Goal: Information Seeking & Learning: Find specific fact

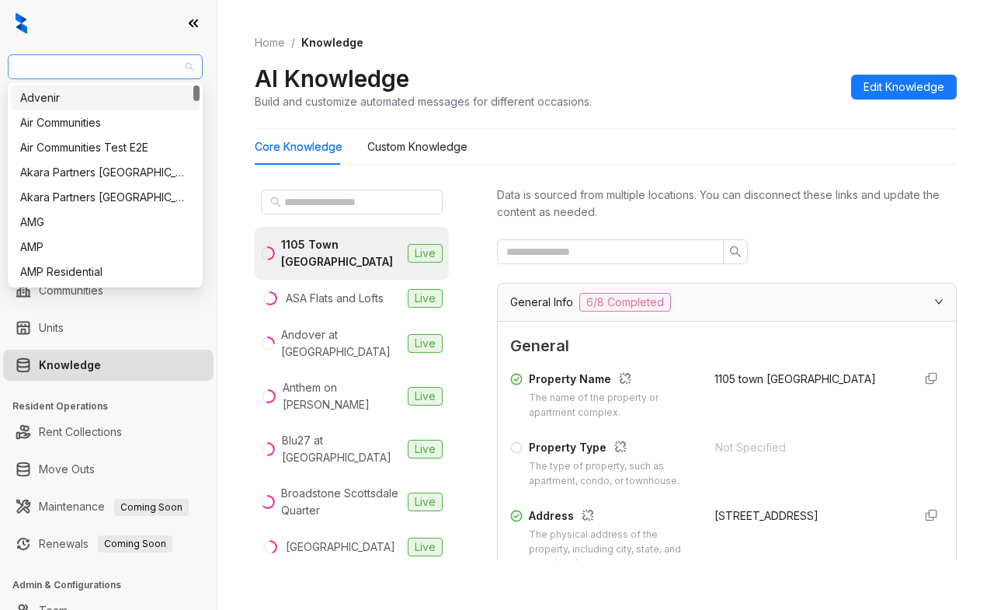
click at [85, 75] on span "Magnolia Capital" at bounding box center [105, 66] width 176 height 23
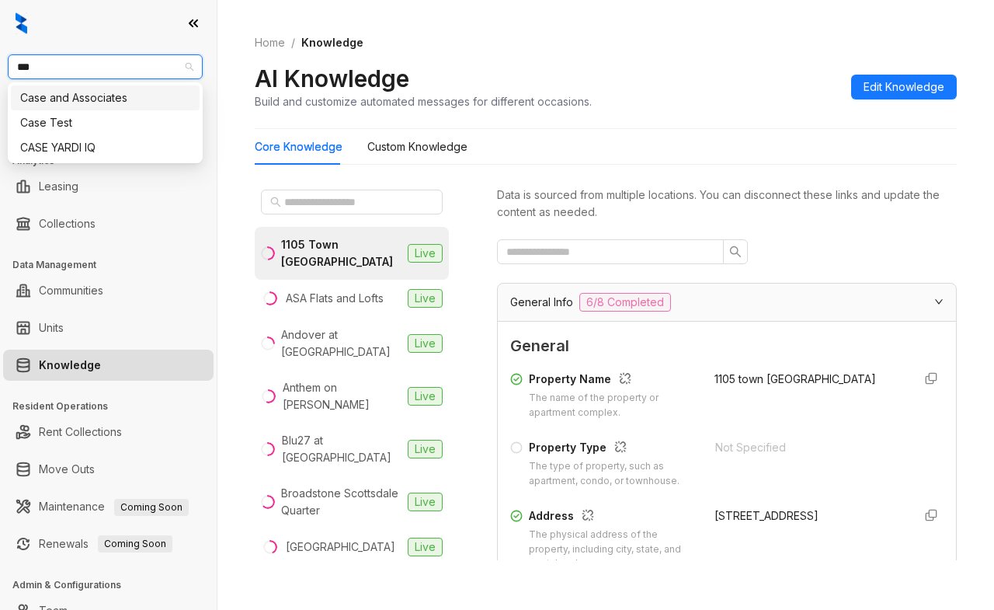
type input "****"
click at [87, 91] on div "Case and Associates" at bounding box center [105, 97] width 170 height 17
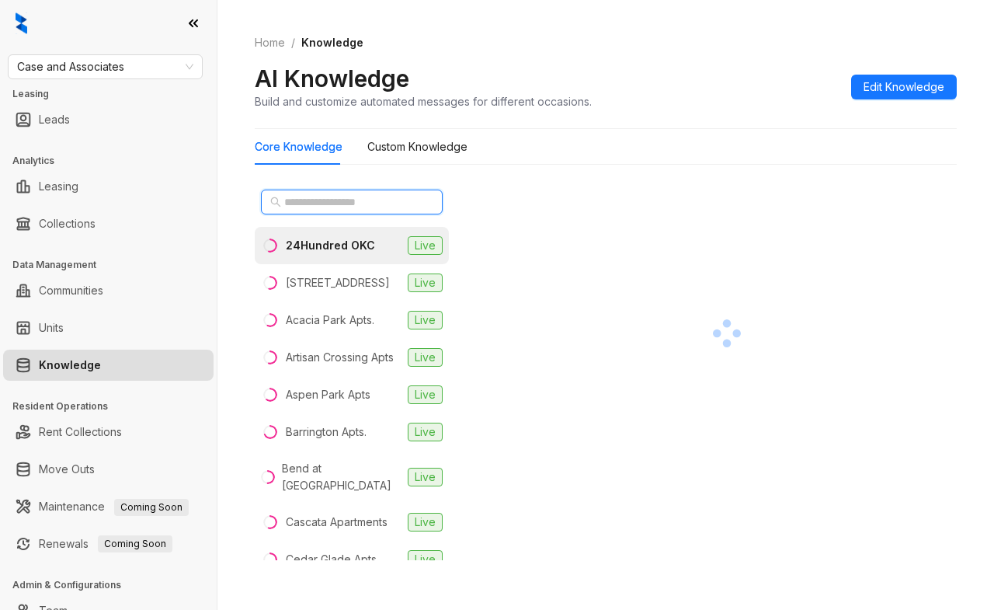
click at [356, 205] on input "text" at bounding box center [352, 201] width 137 height 17
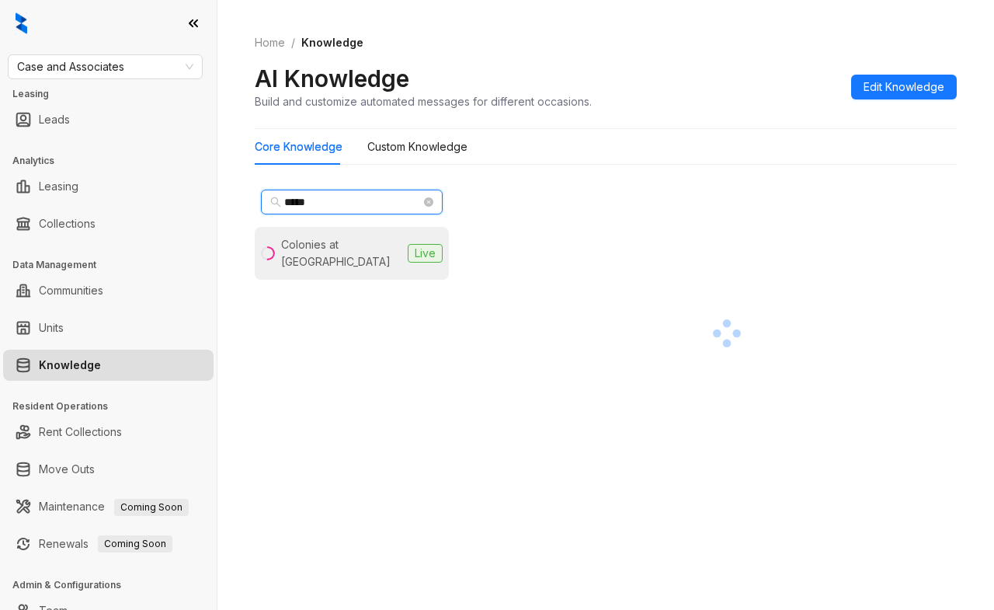
type input "*****"
click at [359, 241] on div "Colonies at [GEOGRAPHIC_DATA]" at bounding box center [341, 253] width 120 height 34
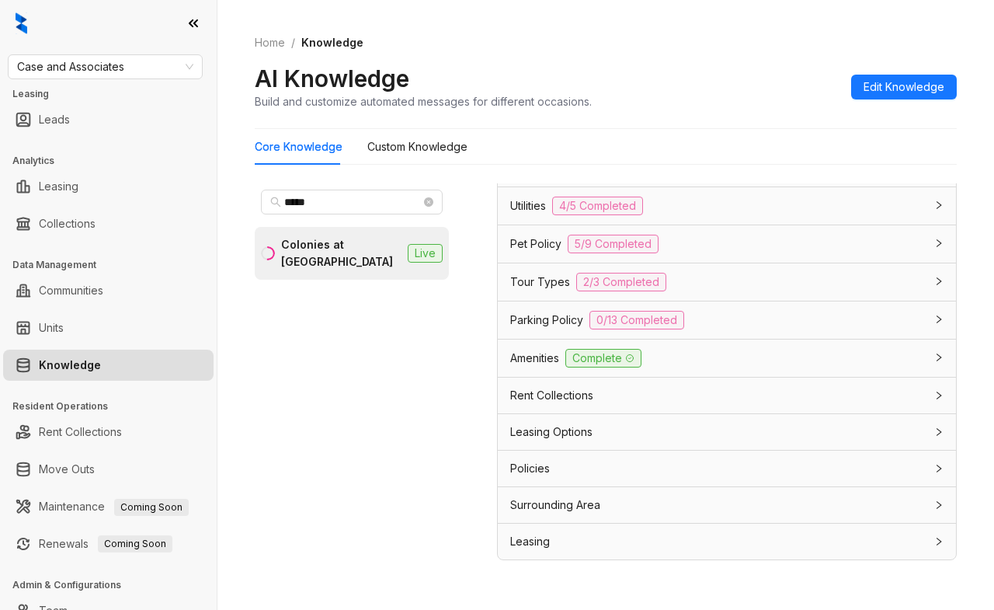
scroll to position [1263, 0]
click at [682, 237] on div "Pet Policy 5/9 Completed" at bounding box center [717, 244] width 415 height 19
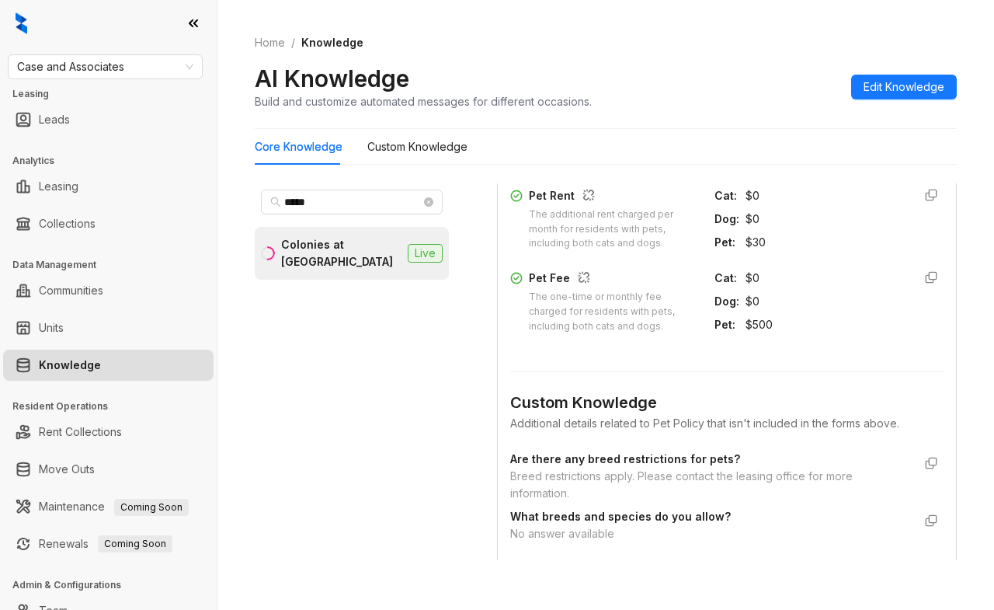
scroll to position [1884, 0]
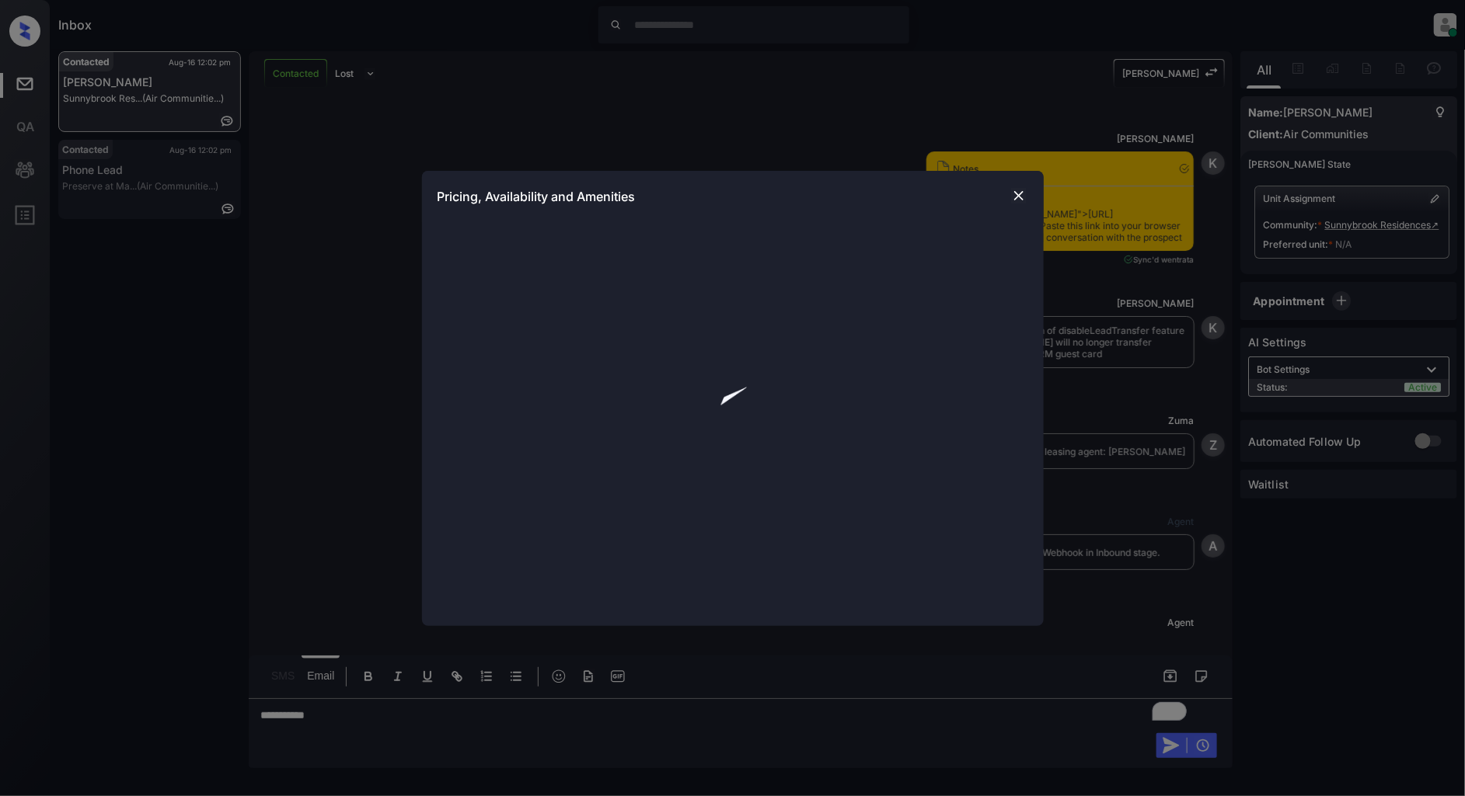
scroll to position [1730, 0]
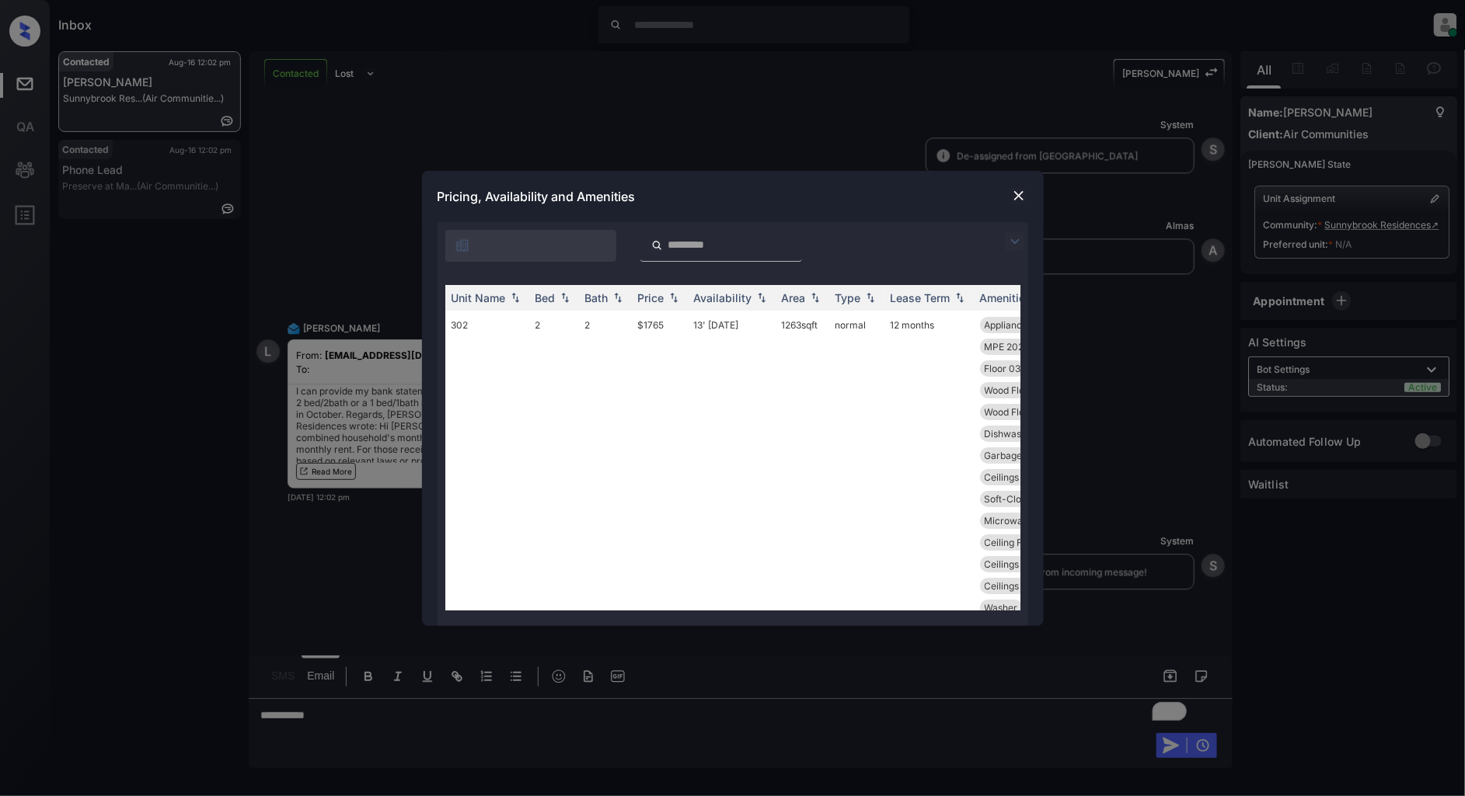
click at [1016, 243] on img at bounding box center [1014, 241] width 19 height 19
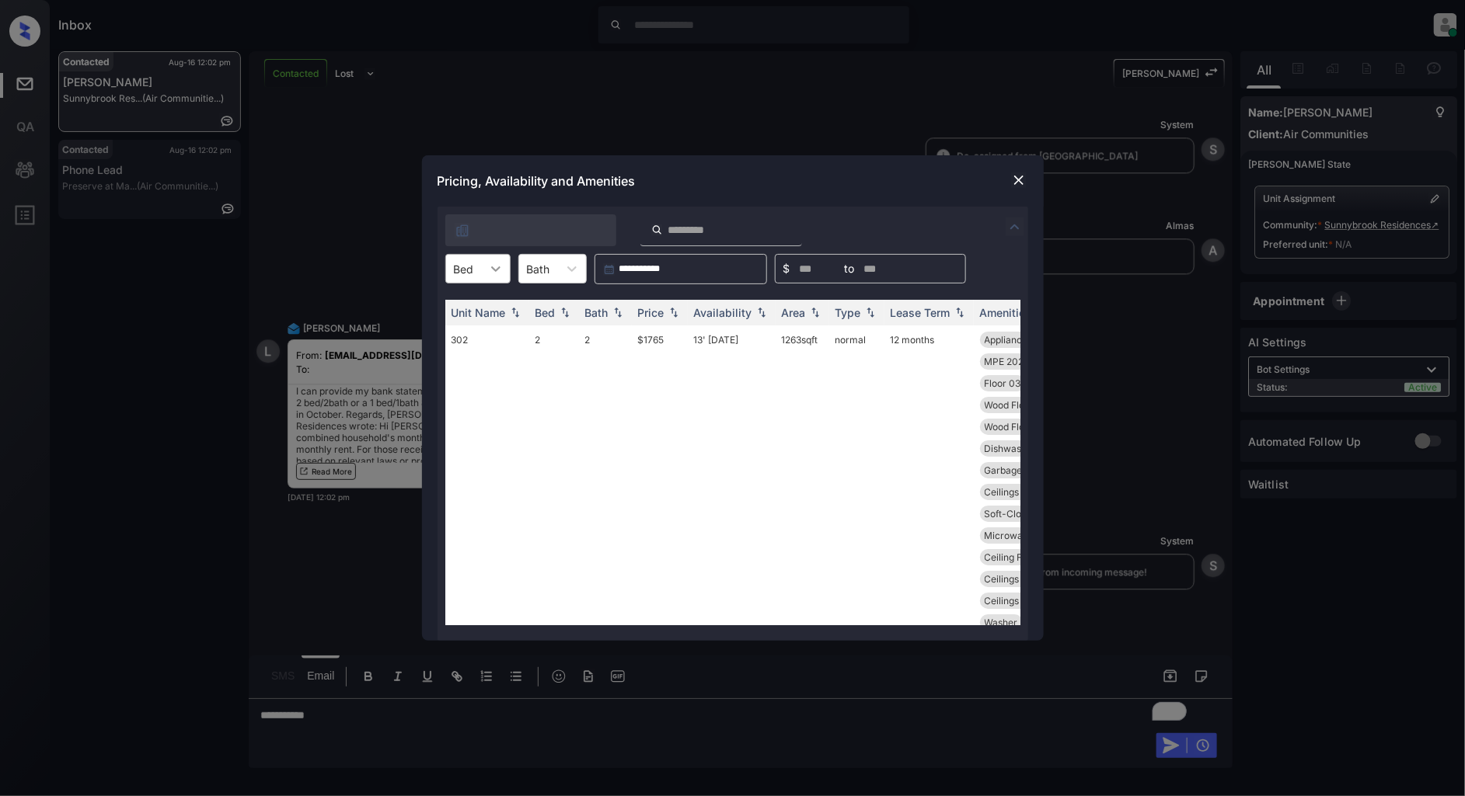
click at [484, 277] on div at bounding box center [496, 269] width 28 height 28
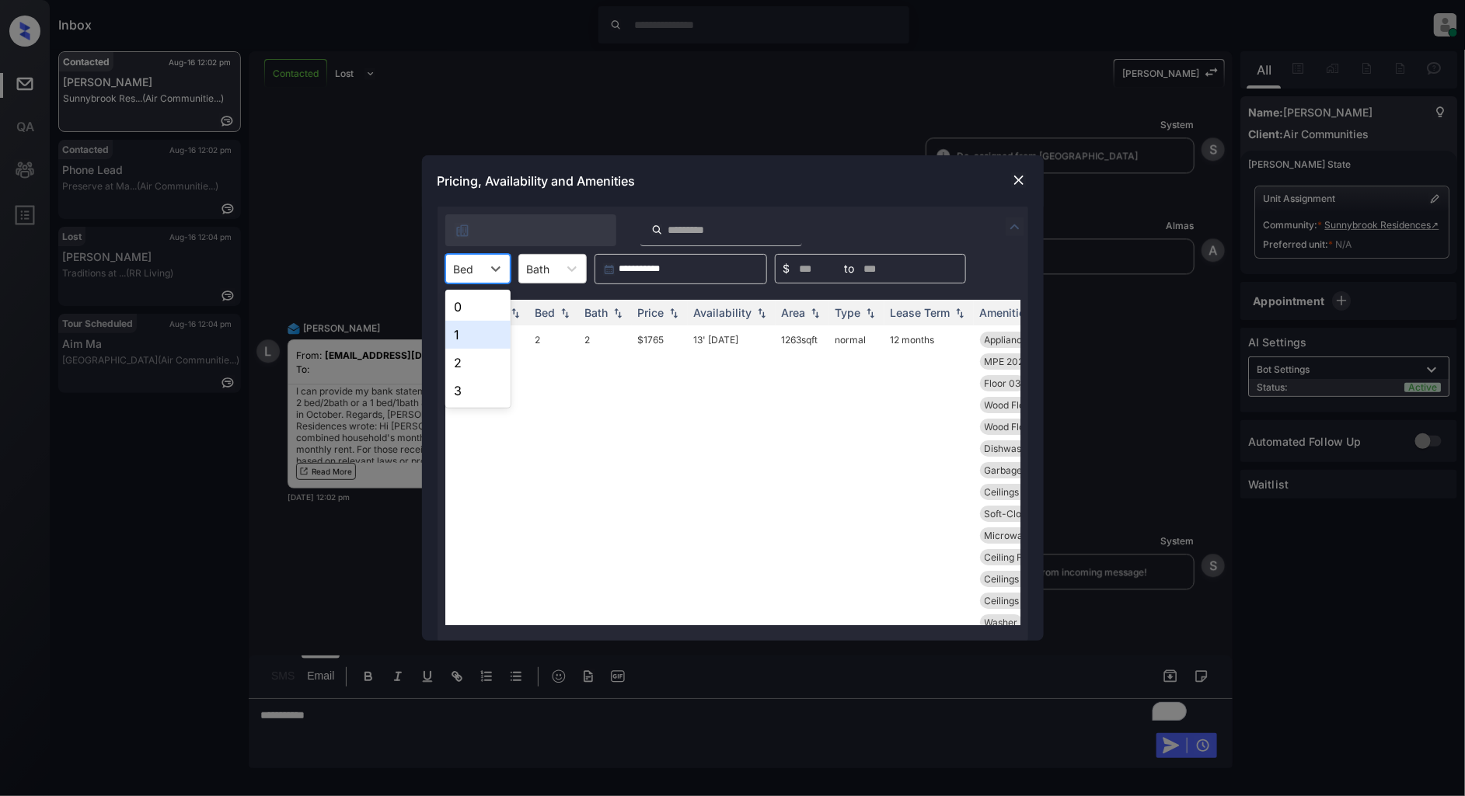
click at [468, 333] on div "1" at bounding box center [477, 335] width 65 height 28
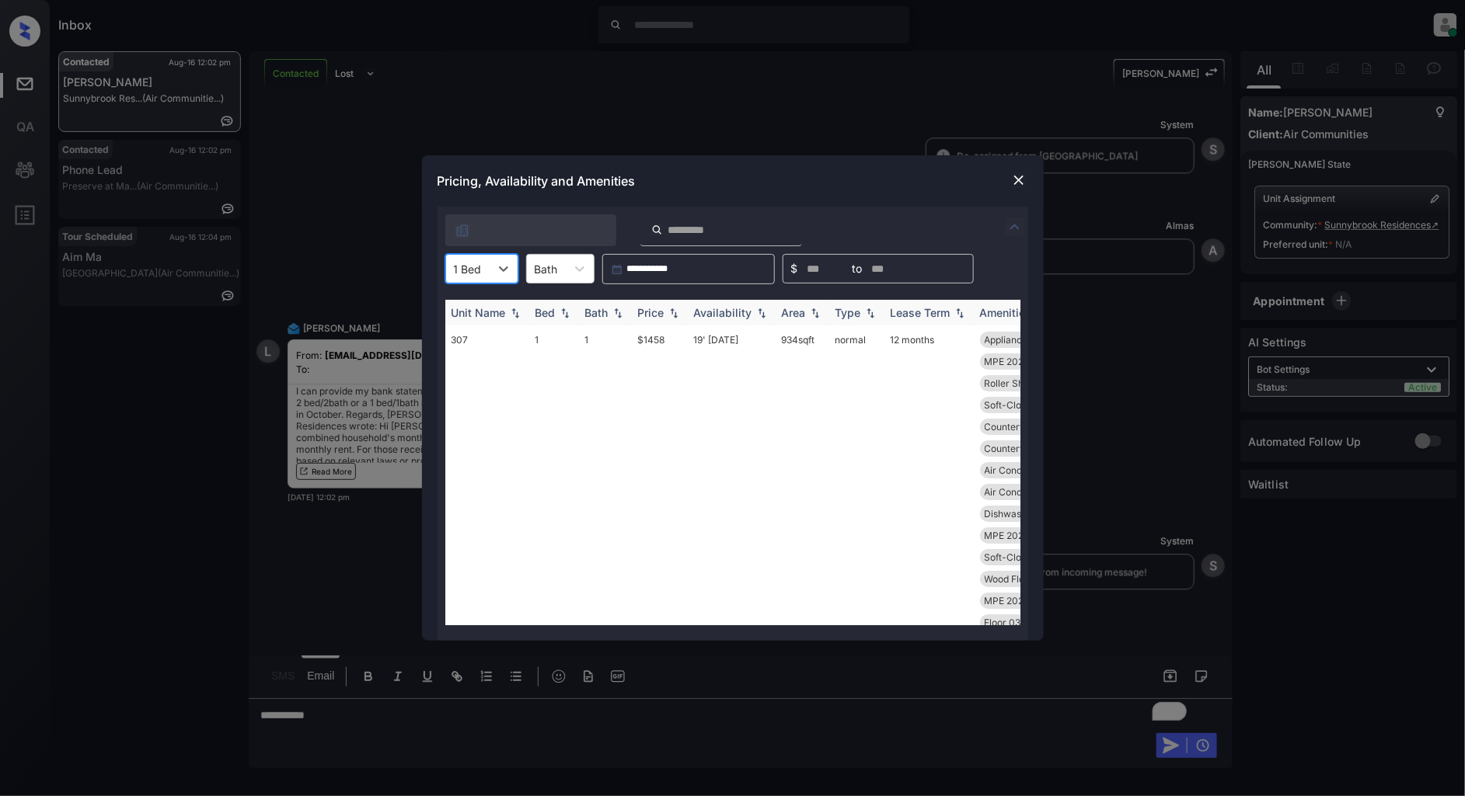
click at [679, 316] on img at bounding box center [674, 313] width 16 height 11
click at [676, 313] on img at bounding box center [674, 313] width 16 height 12
drag, startPoint x: 681, startPoint y: 340, endPoint x: 612, endPoint y: 340, distance: 68.4
click at [612, 340] on tr "202 1 1 $1194 22' Sep 25 564 sqft normal 12 months Countertops Gra... Dishwashe…" at bounding box center [851, 601] width 812 height 551
copy tr "$1194"
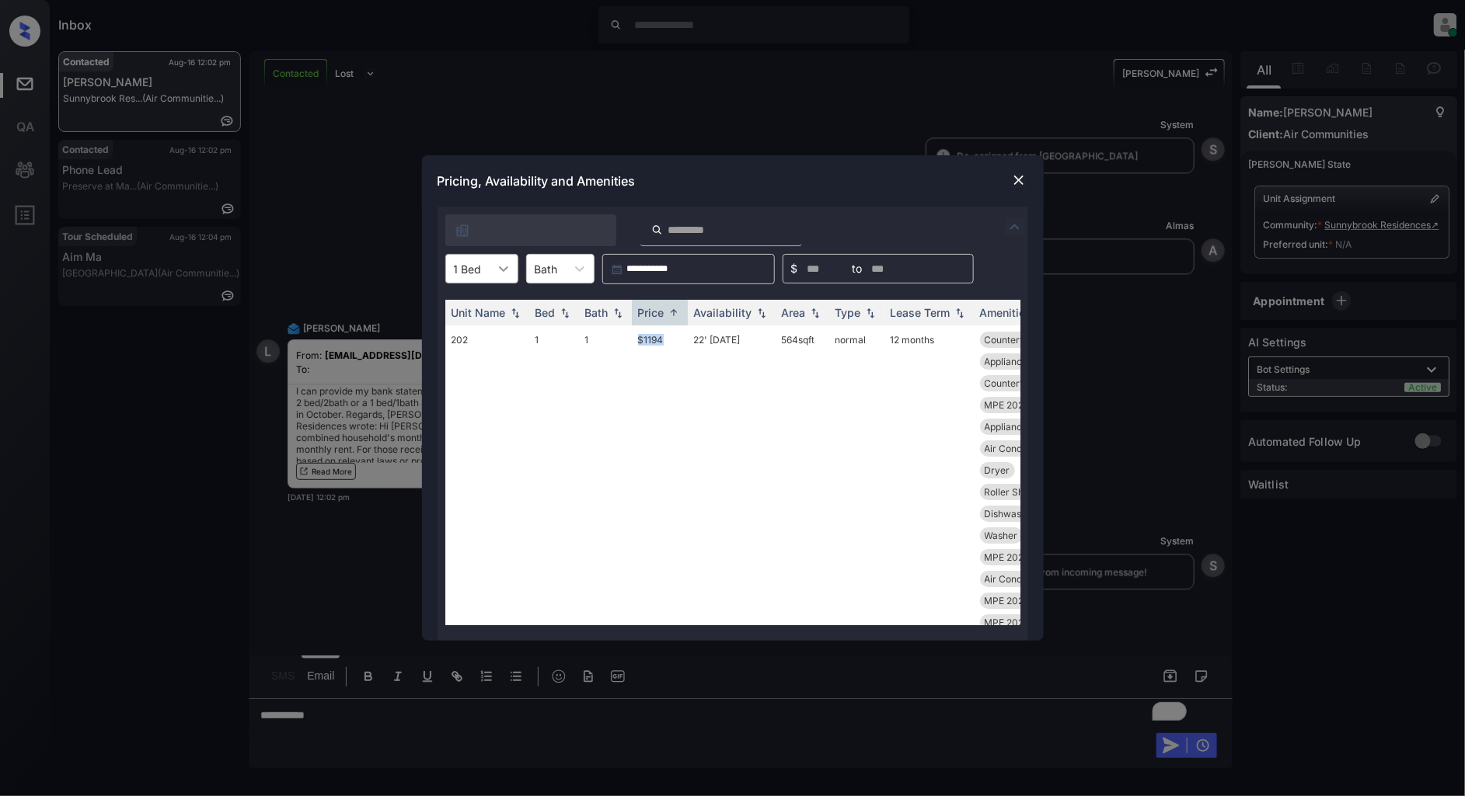
click at [492, 270] on div at bounding box center [503, 269] width 28 height 28
click at [472, 361] on div "2" at bounding box center [481, 350] width 73 height 28
drag, startPoint x: 670, startPoint y: 337, endPoint x: 622, endPoint y: 338, distance: 47.4
click at [622, 338] on tr "302 2 2 $1643 04' Sep 25 1183 sqft normal 12 months Ceiling Fan Microwave Micro…" at bounding box center [851, 579] width 812 height 507
copy tr "$1643"
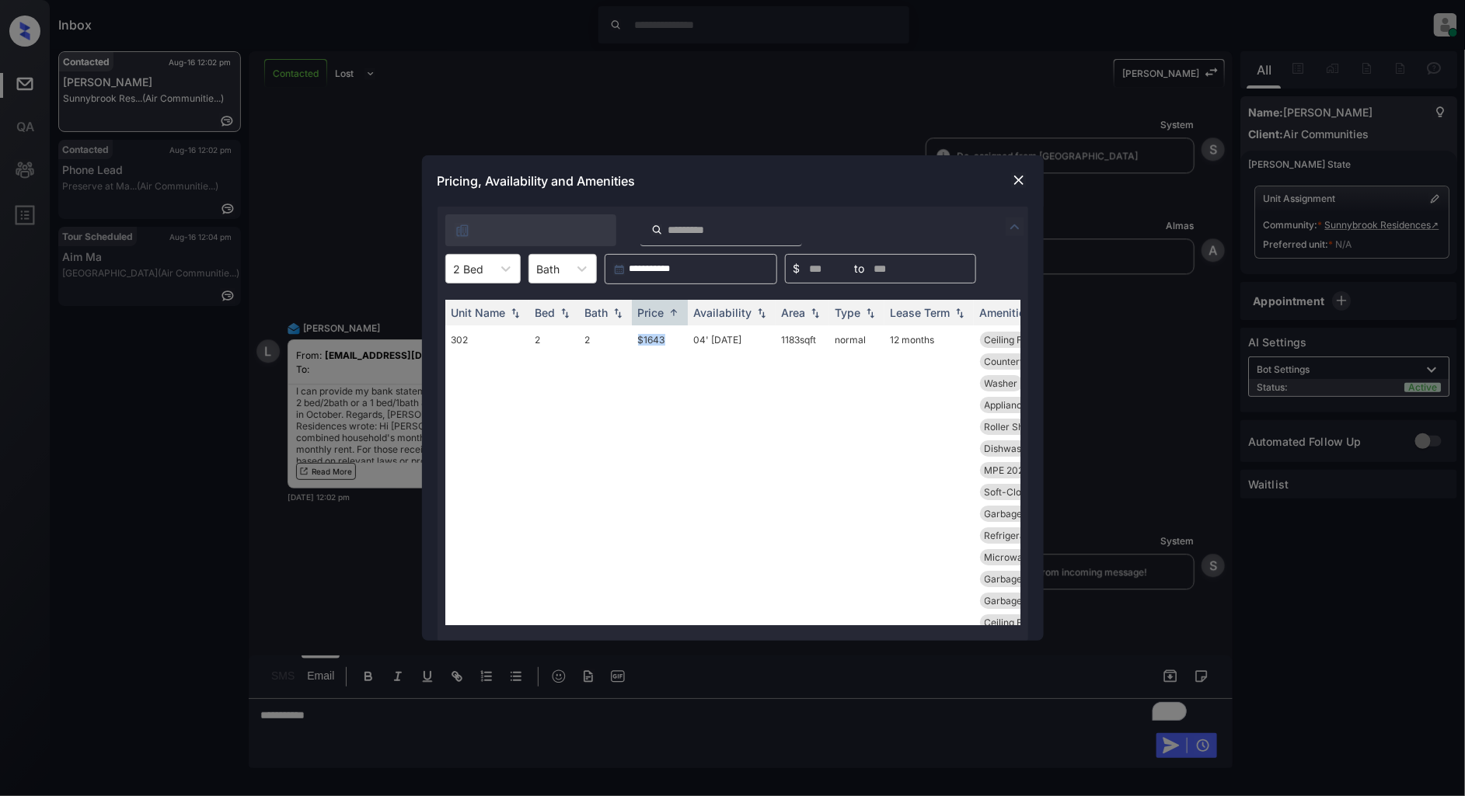
click at [1019, 179] on img at bounding box center [1019, 180] width 16 height 16
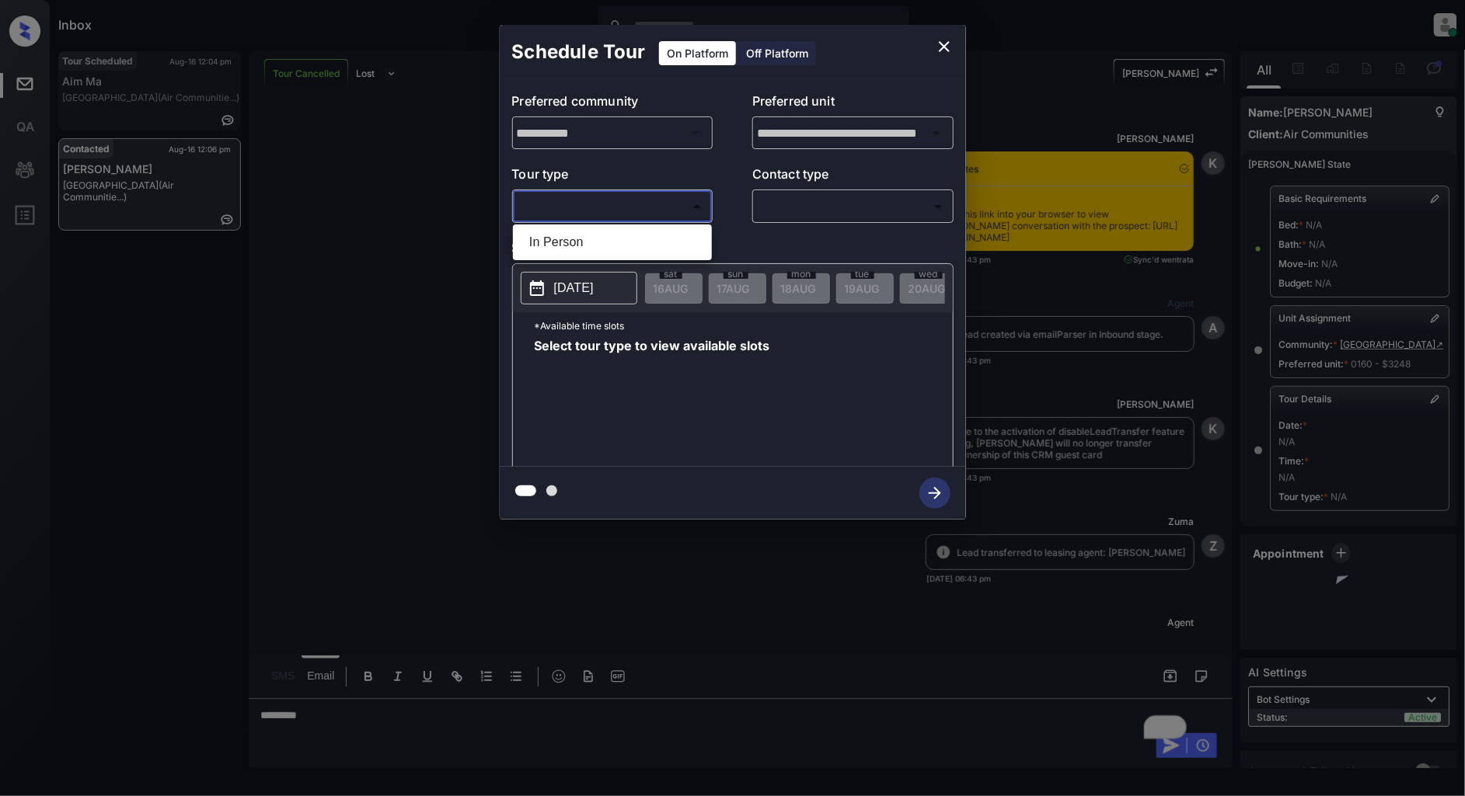
scroll to position [7235, 0]
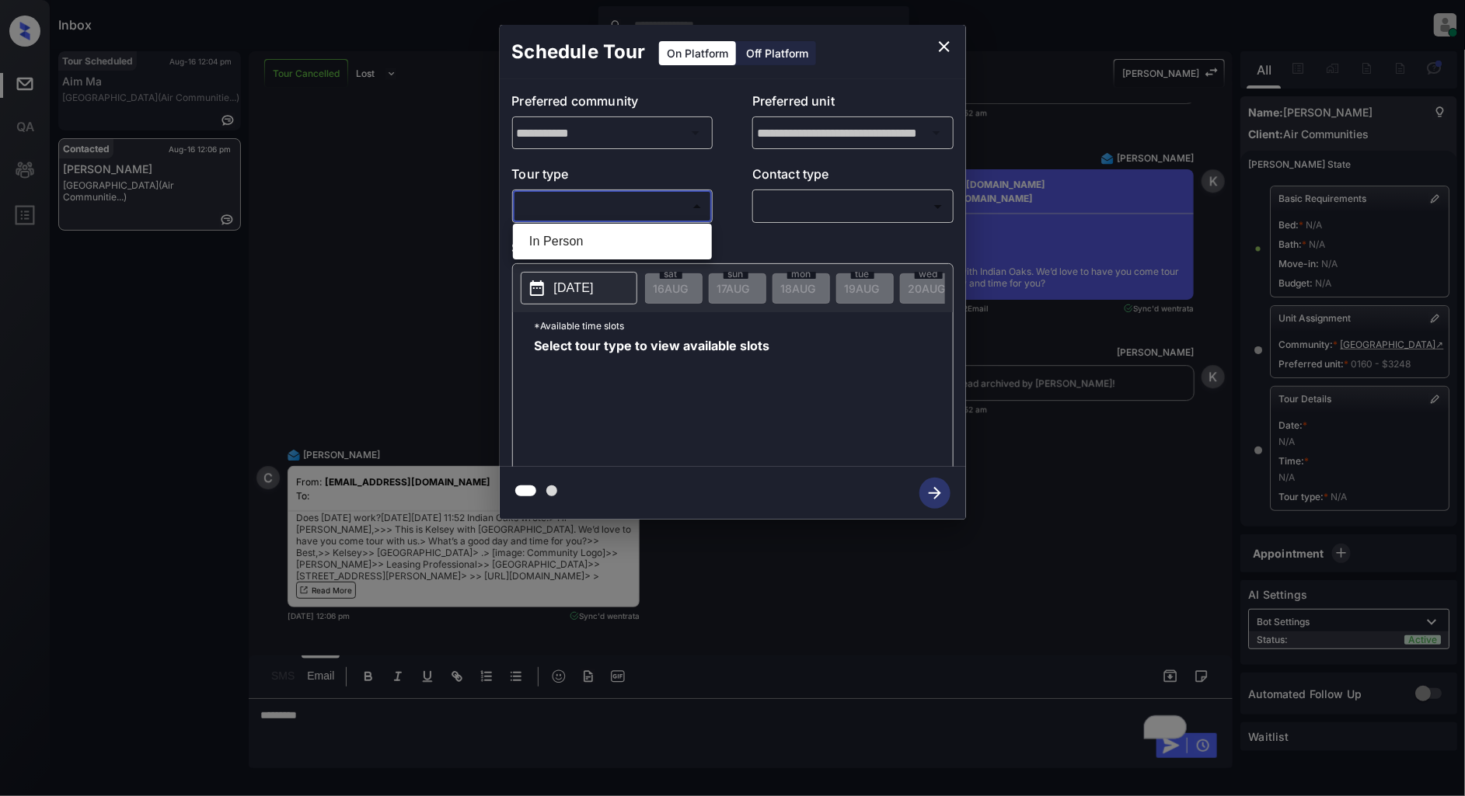
click at [573, 237] on li "In Person" at bounding box center [612, 242] width 191 height 28
type input "********"
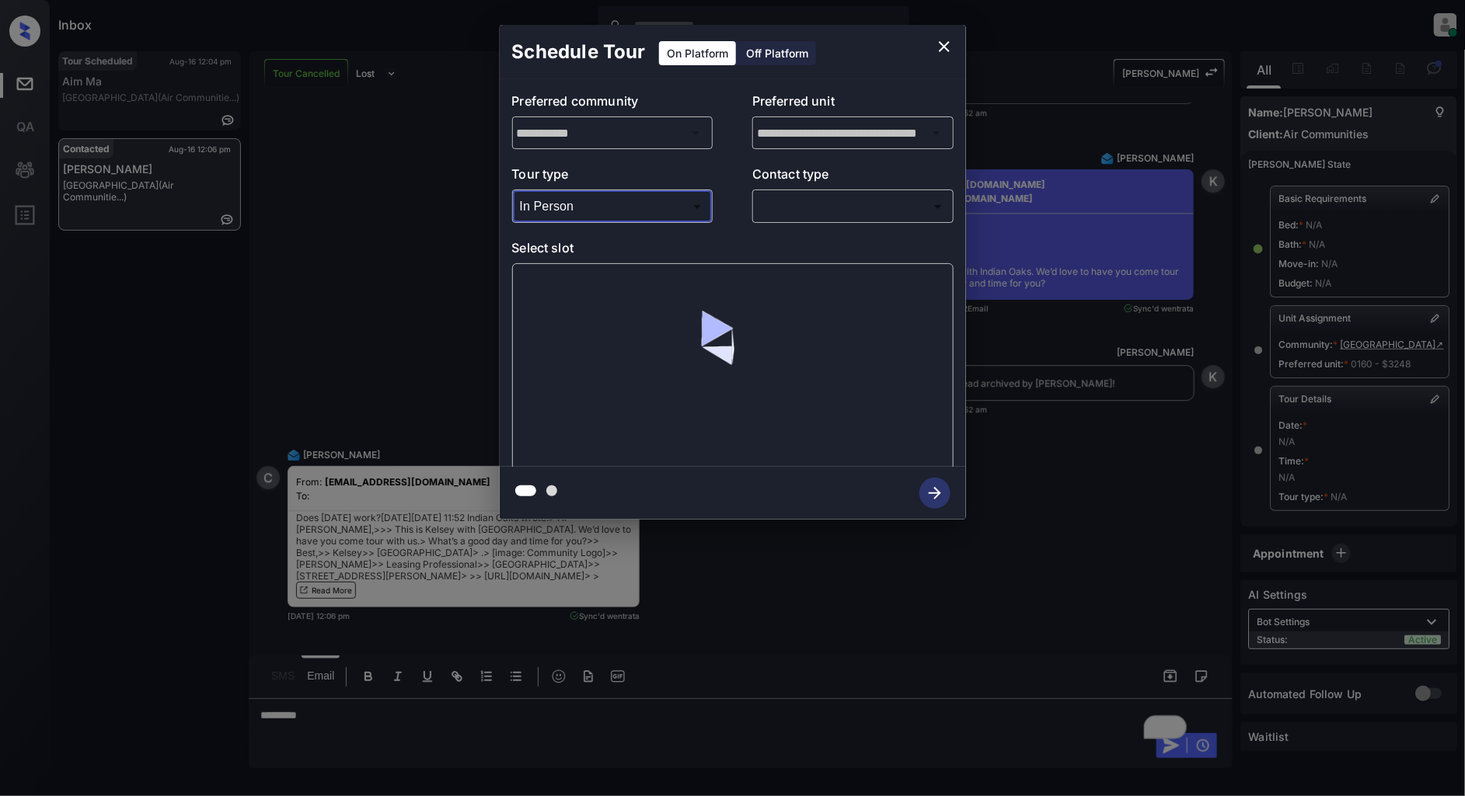
click at [847, 212] on body "Inbox [PERSON_NAME] Online Set yourself offline Set yourself on break Profile S…" at bounding box center [732, 398] width 1465 height 796
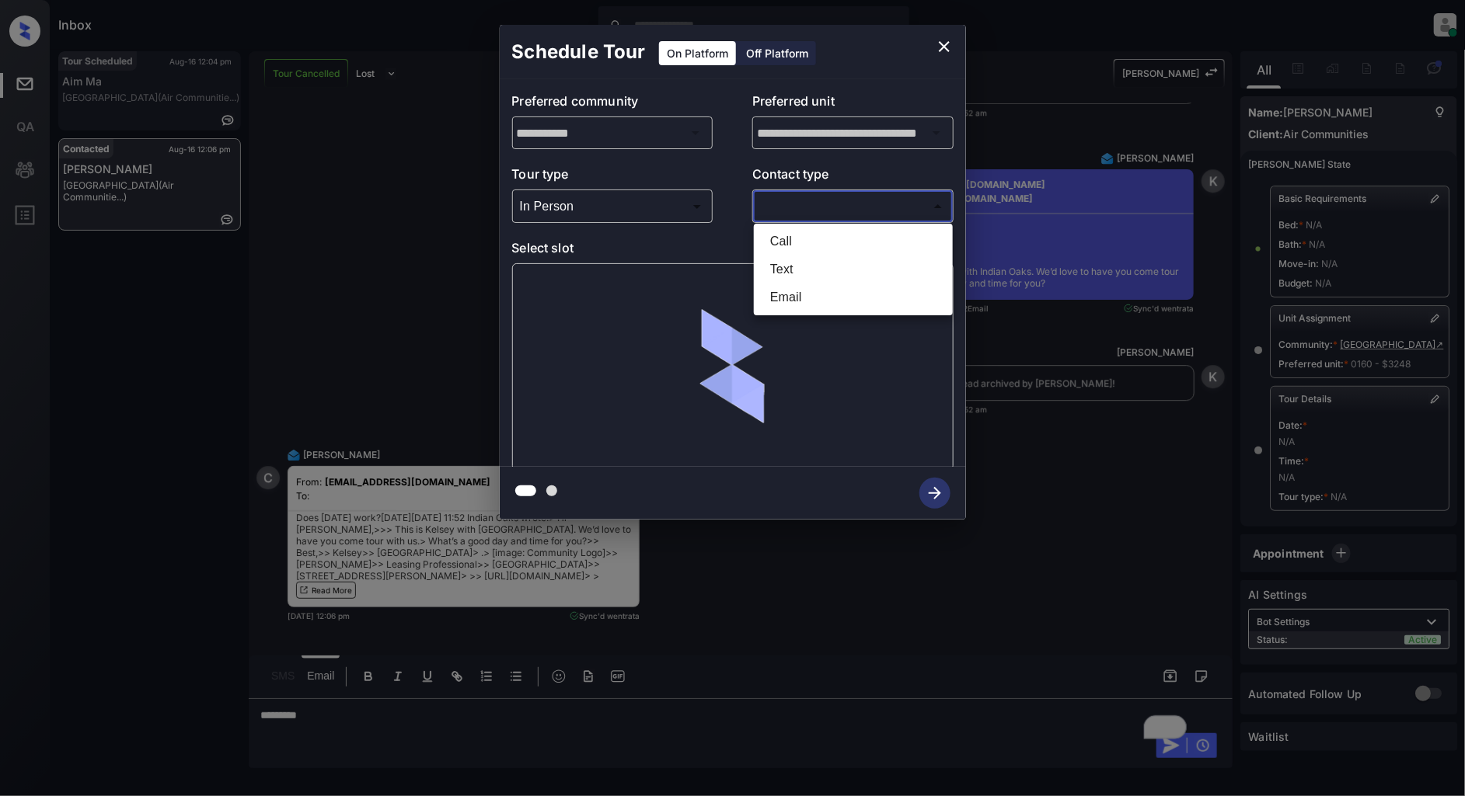
click at [789, 270] on li "Text" at bounding box center [853, 270] width 191 height 28
type input "****"
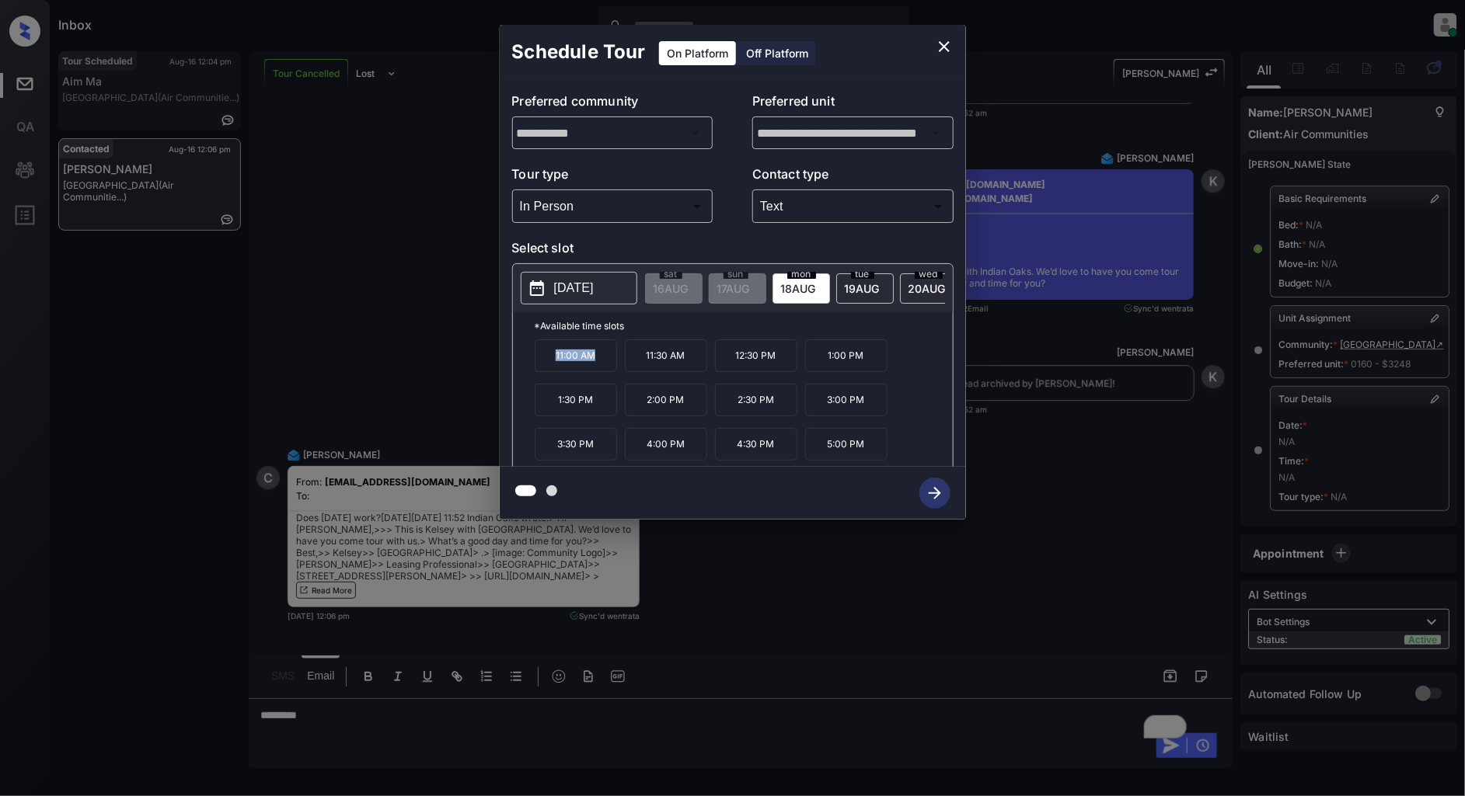
drag, startPoint x: 612, startPoint y: 371, endPoint x: 511, endPoint y: 369, distance: 101.0
click at [513, 369] on div "*Available time slots 11:00 AM 11:30 AM 12:30 PM 1:00 PM 1:30 PM 2:00 PM 2:30 P…" at bounding box center [733, 391] width 440 height 159
copy p "11:00 AM"
drag, startPoint x: 687, startPoint y: 412, endPoint x: 635, endPoint y: 410, distance: 52.1
click at [635, 410] on p "2:00 PM" at bounding box center [666, 400] width 82 height 33
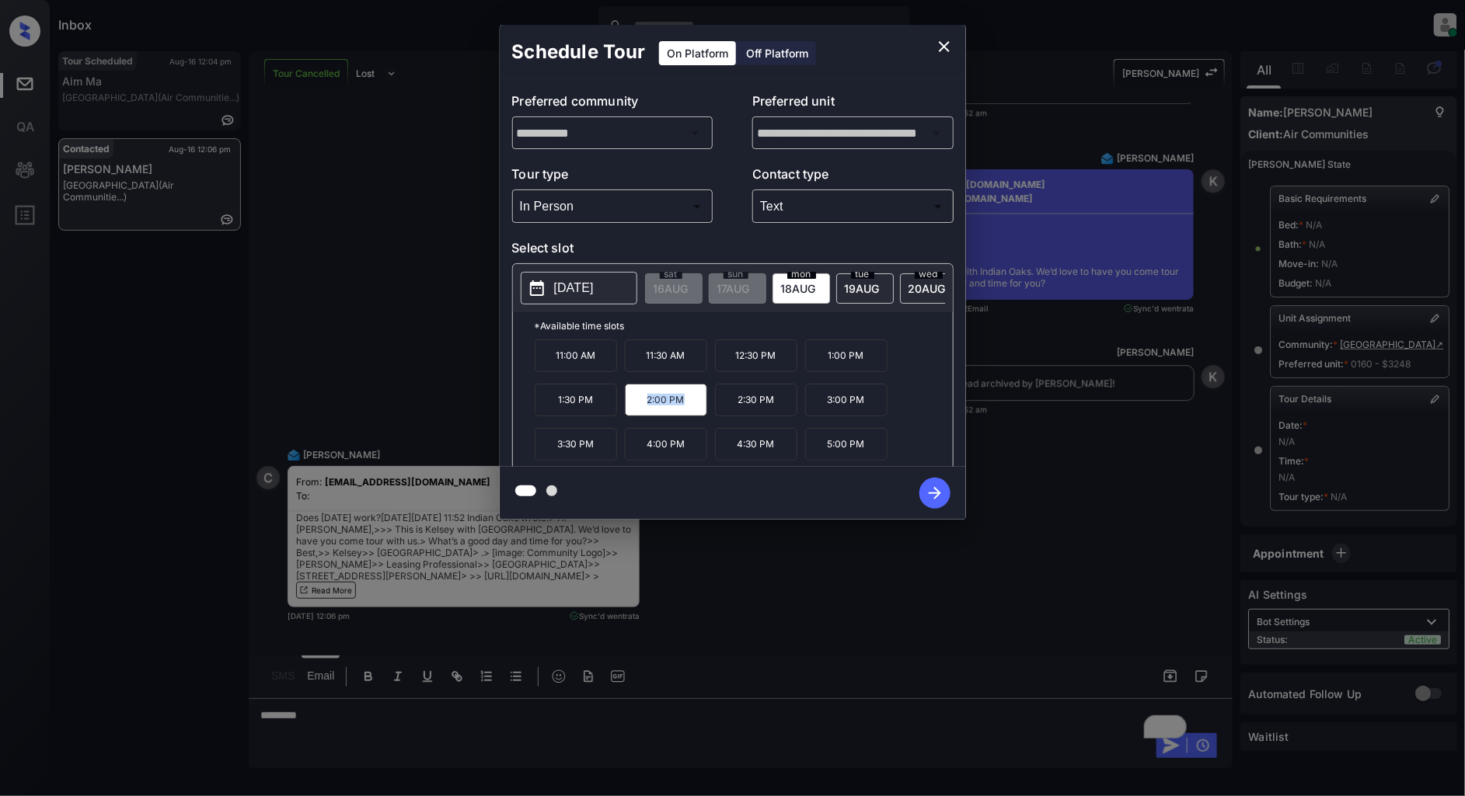
copy p "2:00 PM"
drag, startPoint x: 783, startPoint y: 451, endPoint x: 736, endPoint y: 451, distance: 47.4
click at [736, 451] on p "4:30 PM" at bounding box center [756, 444] width 82 height 33
copy p "4:30 PM"
click at [942, 48] on icon "close" at bounding box center [944, 46] width 11 height 11
